Goal: Task Accomplishment & Management: Complete application form

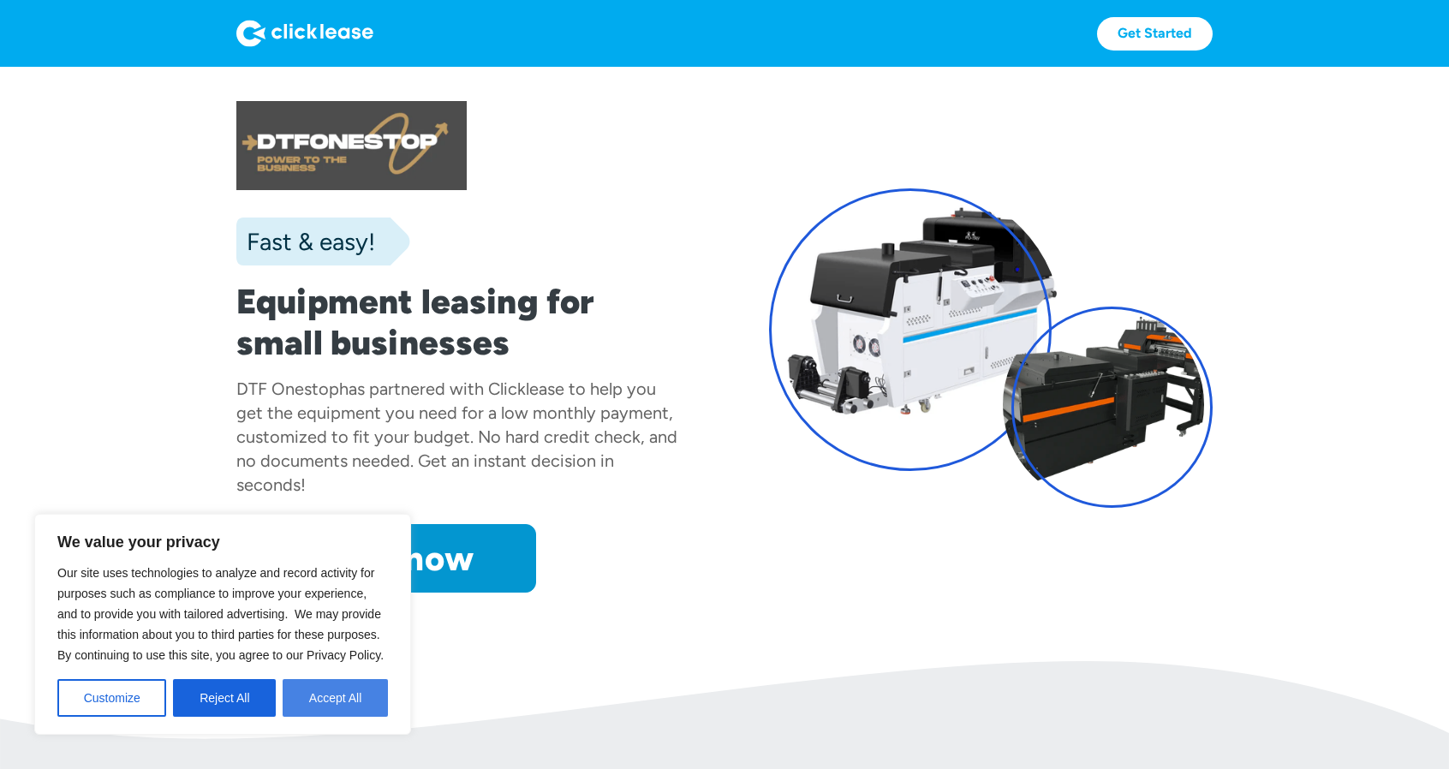
click at [320, 700] on button "Accept All" at bounding box center [335, 698] width 105 height 38
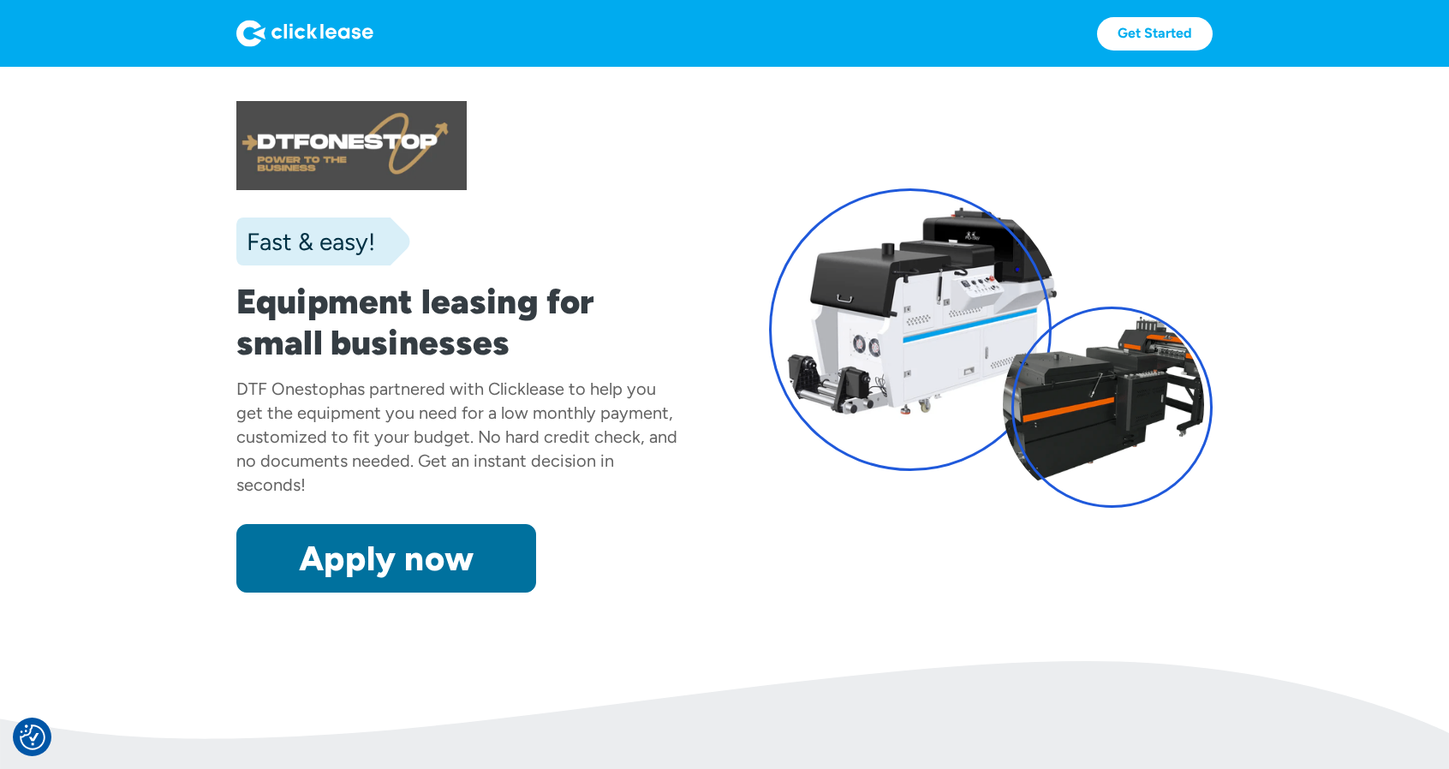
click at [481, 559] on link "Apply now" at bounding box center [386, 558] width 300 height 69
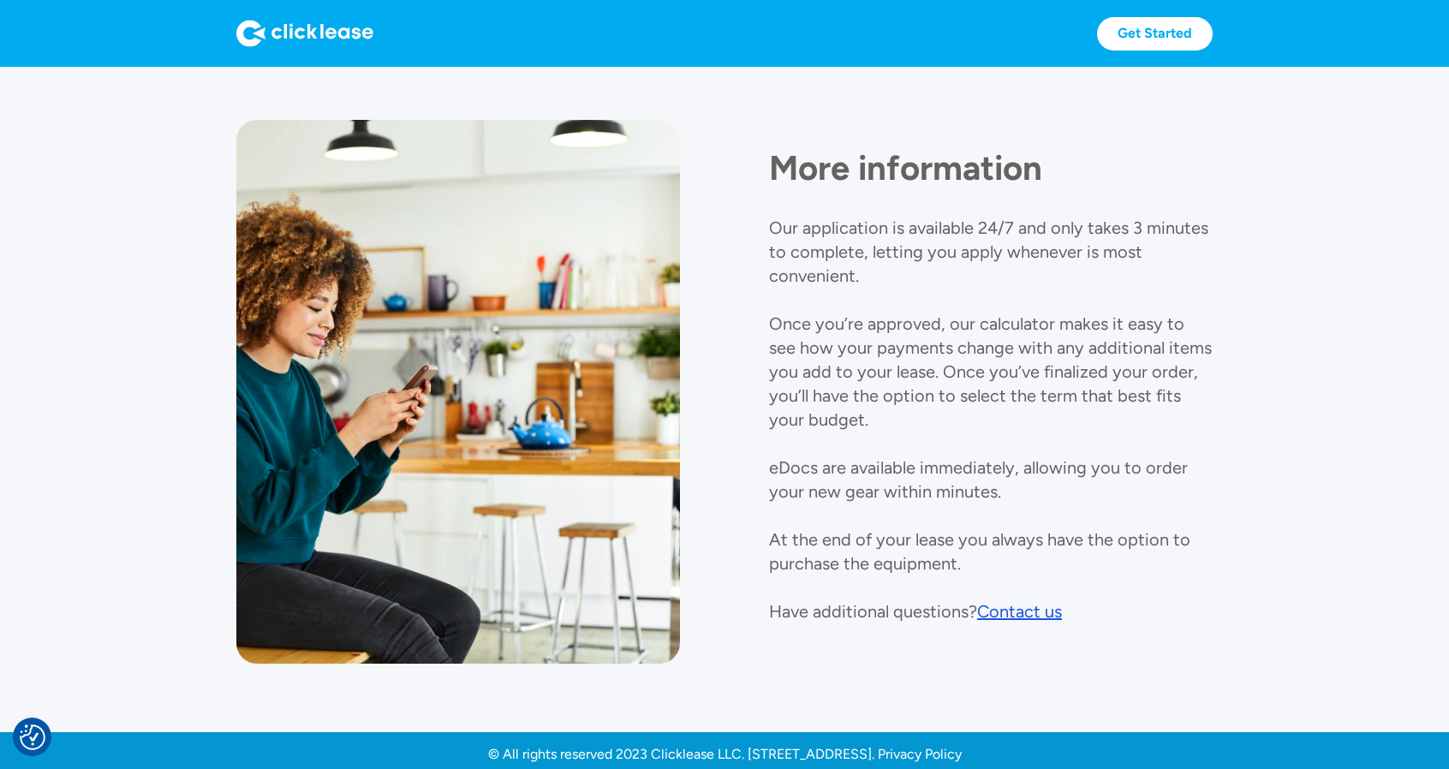
scroll to position [1808, 0]
